Goal: Check status

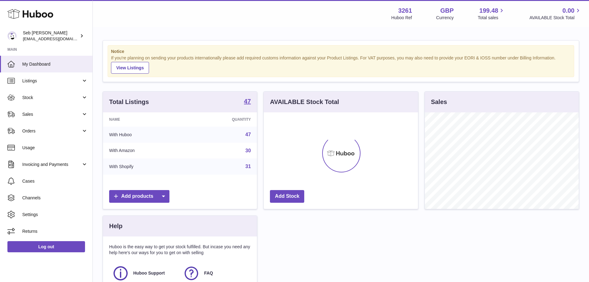
scroll to position [97, 154]
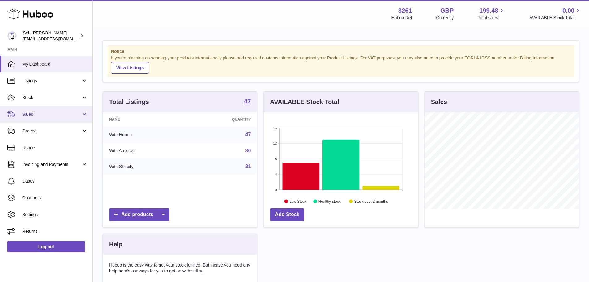
click at [40, 119] on link "Sales" at bounding box center [46, 114] width 93 height 17
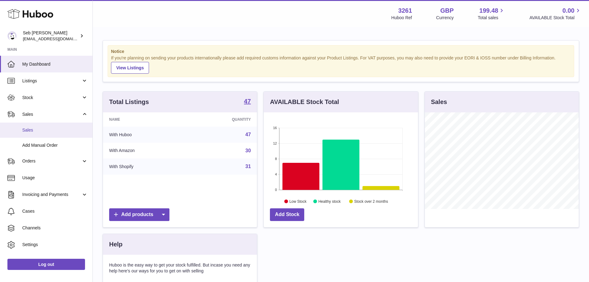
click at [42, 129] on span "Sales" at bounding box center [55, 130] width 66 height 6
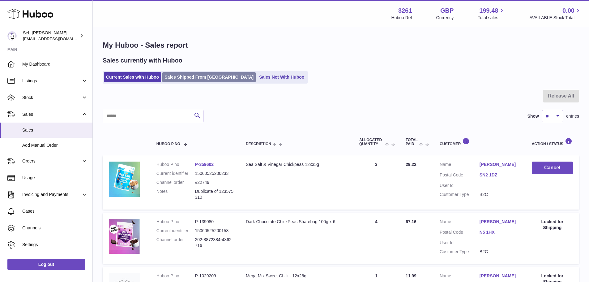
click at [178, 81] on link "Sales Shipped From [GEOGRAPHIC_DATA]" at bounding box center [208, 77] width 93 height 10
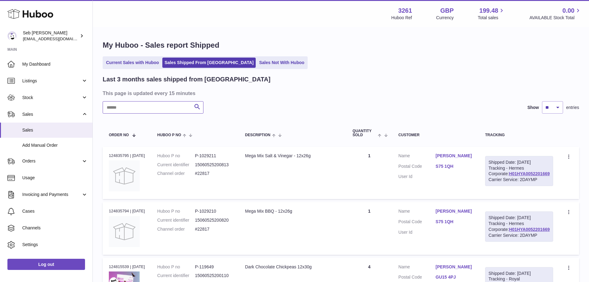
paste input "******"
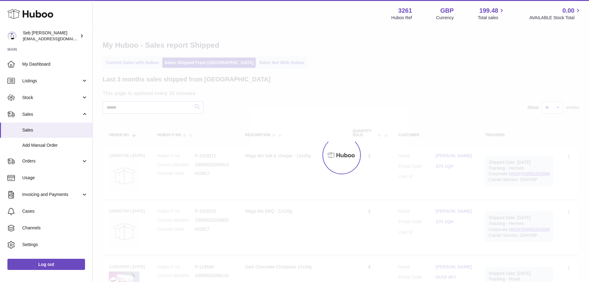
type input "******"
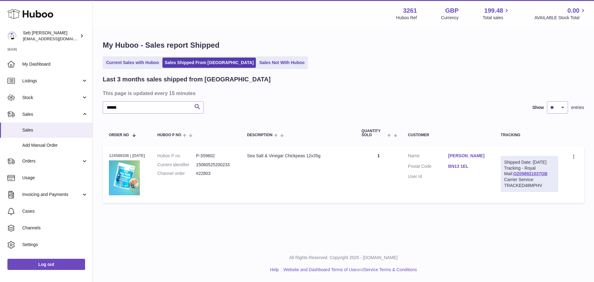
click at [334, 194] on td "Description Sea Salt & Vinegar Chickpeas 12x35g" at bounding box center [298, 175] width 114 height 57
click at [356, 199] on td "Description Sea Salt & Vinegar Chickpeas 12x35g" at bounding box center [298, 175] width 114 height 57
click at [211, 158] on dd "P-359602" at bounding box center [215, 156] width 39 height 6
copy dd "359602"
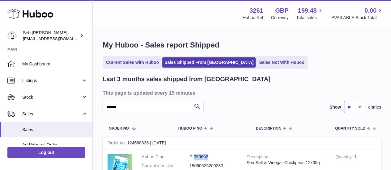
scroll to position [64, 0]
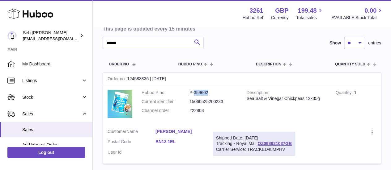
copy dd "359602"
